Goal: Complete application form

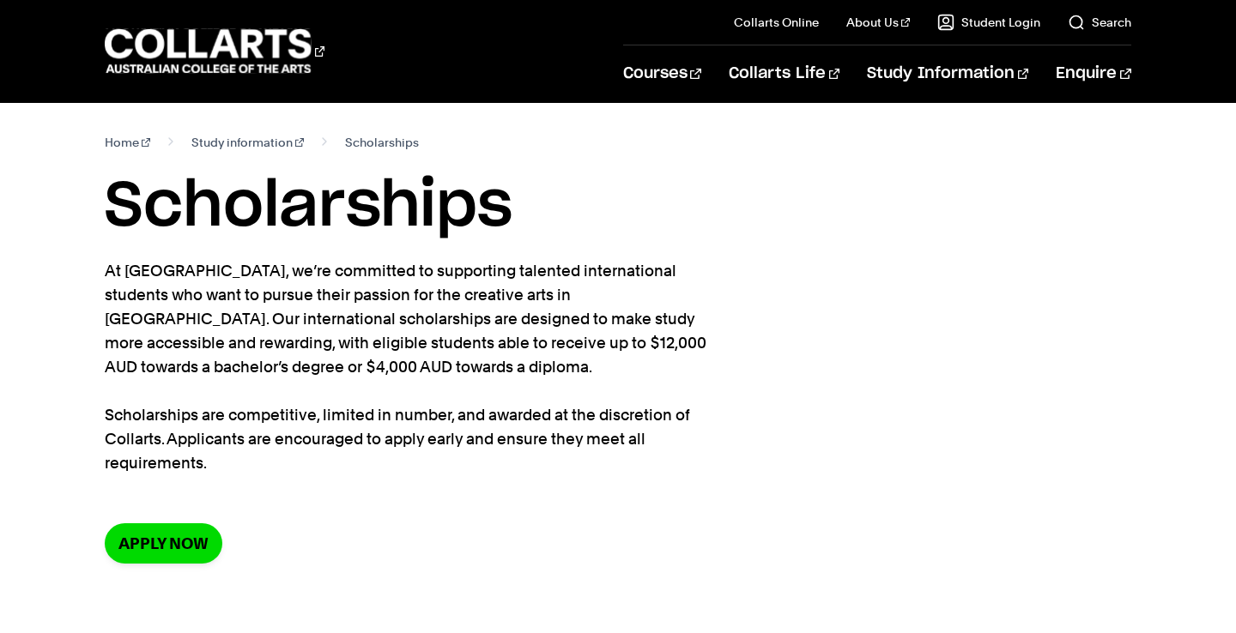
click at [183, 523] on section "Home Study information Scholarships Scholarships At Collarts, we’re committed t…" at bounding box center [618, 361] width 1026 height 516
click at [184, 527] on link "Apply now" at bounding box center [164, 544] width 118 height 40
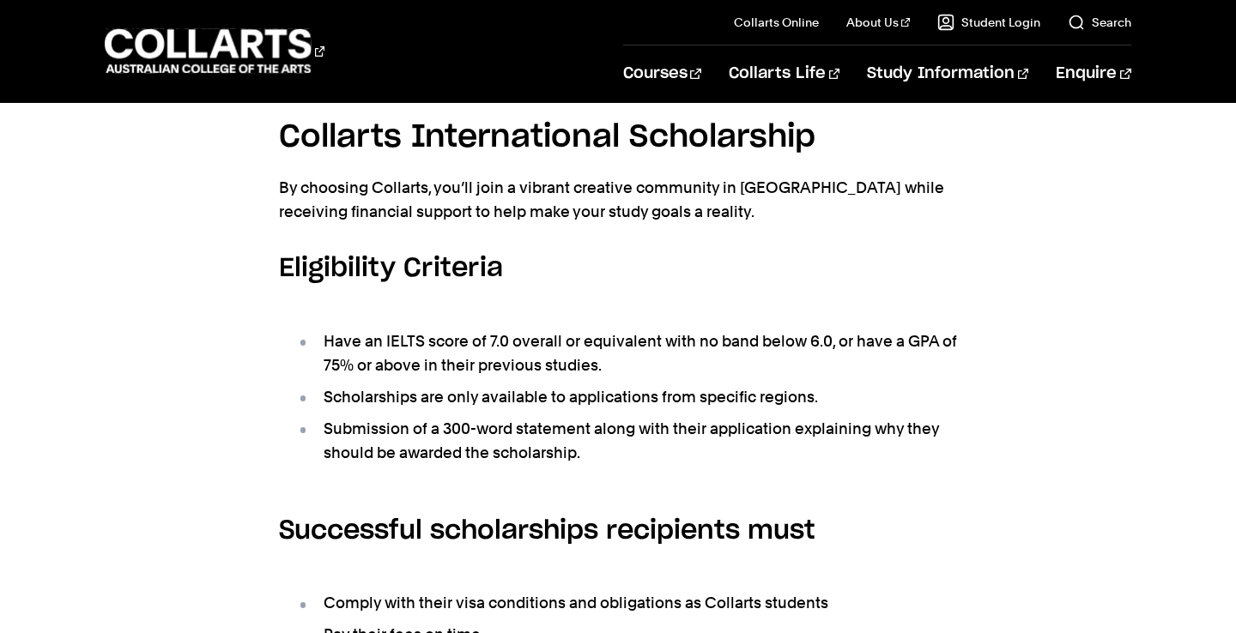
scroll to position [548, 0]
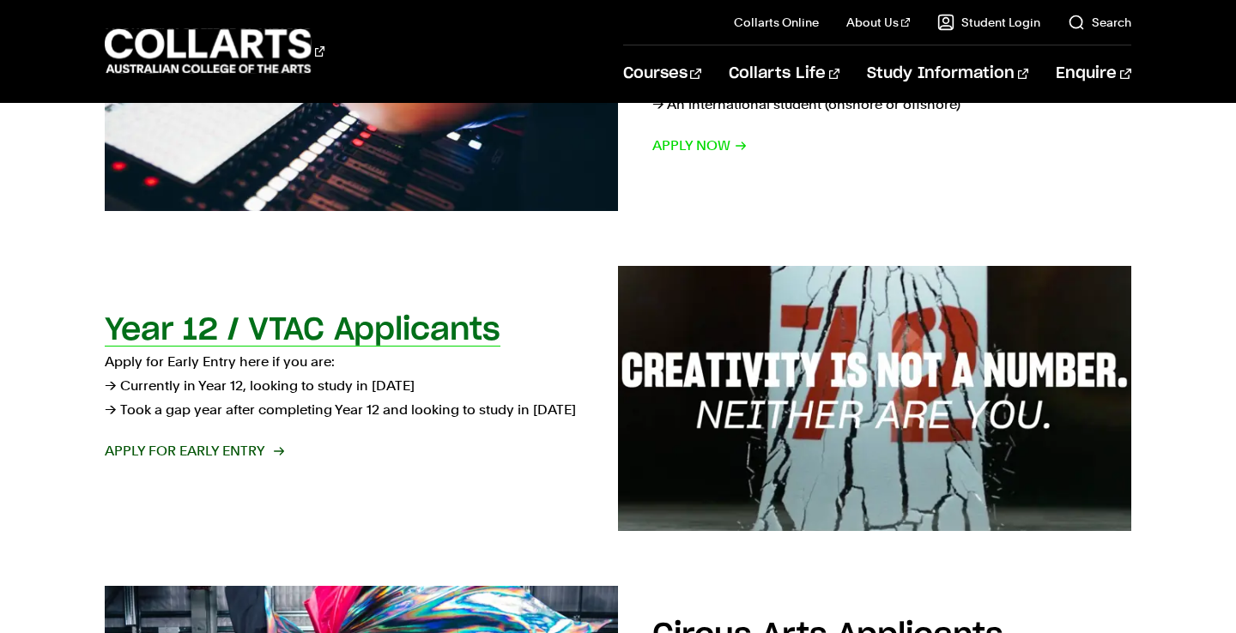
scroll to position [454, 0]
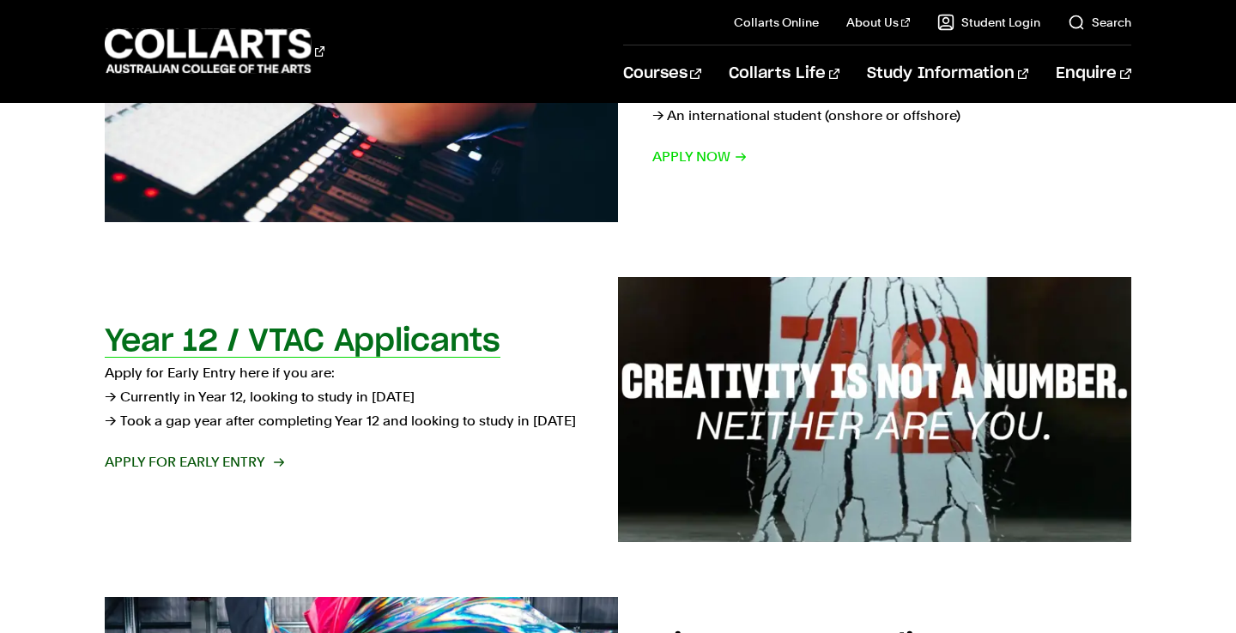
click at [248, 463] on span "Apply for Early Entry" at bounding box center [194, 463] width 178 height 24
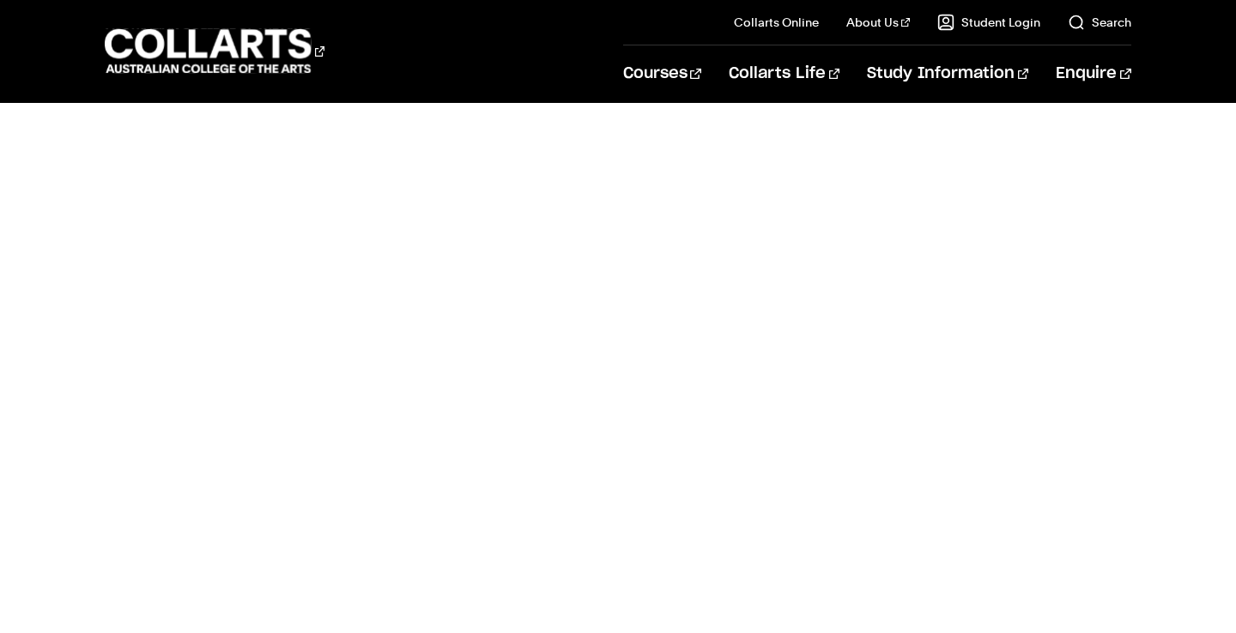
scroll to position [1306, 0]
